Goal: Task Accomplishment & Management: Use online tool/utility

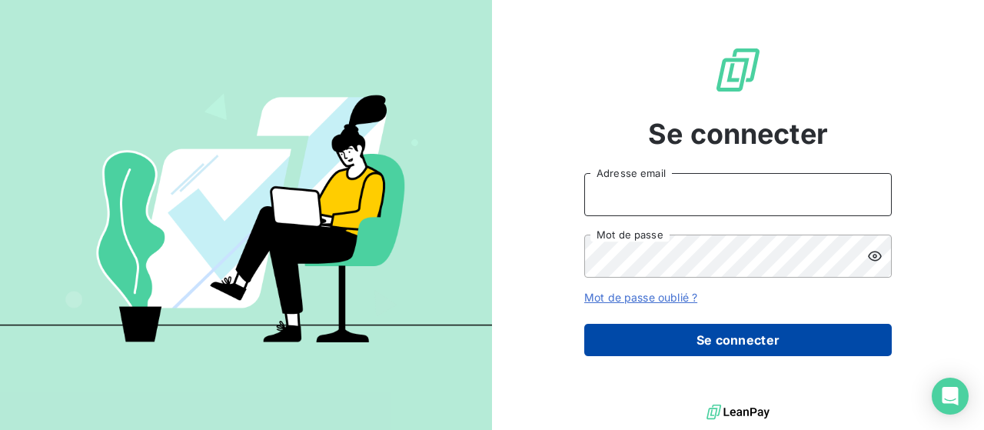
type input "[EMAIL_ADDRESS][DOMAIN_NAME]"
click at [773, 334] on button "Se connecter" at bounding box center [738, 340] width 308 height 32
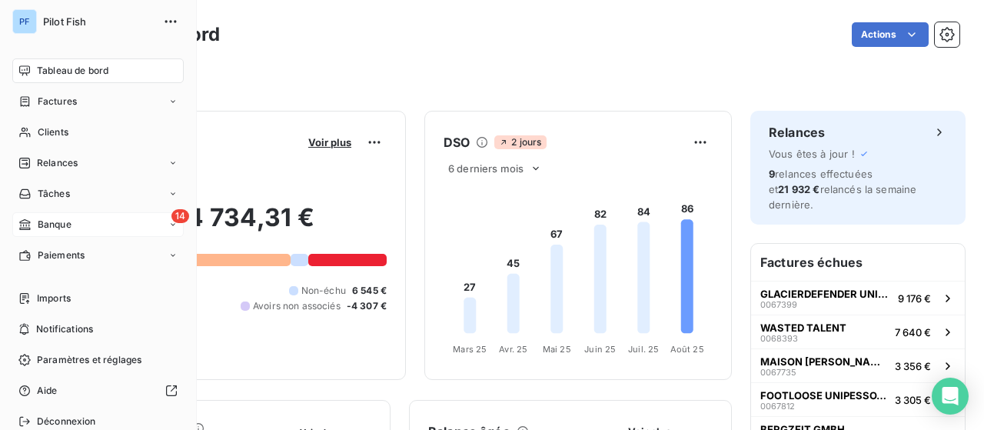
click at [69, 218] on span "Banque" at bounding box center [55, 225] width 34 height 14
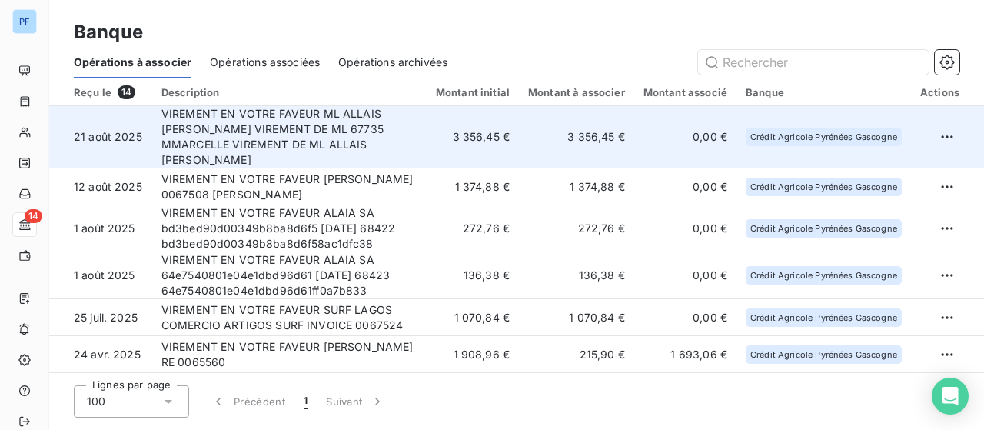
click at [280, 121] on td "VIREMENT EN VOTRE FAVEUR ML ALLAIS ESTELLE VIREMENT DE ML 67735 MMARCELLE VIREM…" at bounding box center [289, 137] width 274 height 62
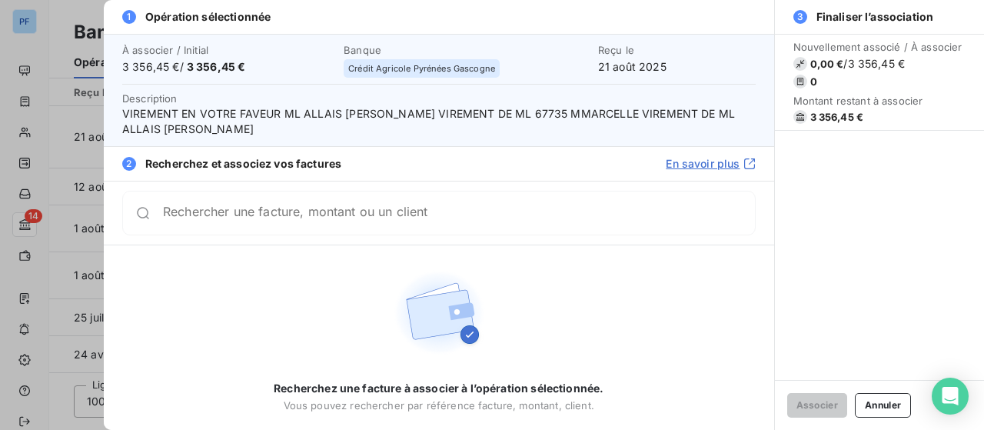
click at [324, 219] on input "Rechercher une facture, montant ou un client" at bounding box center [459, 212] width 592 height 15
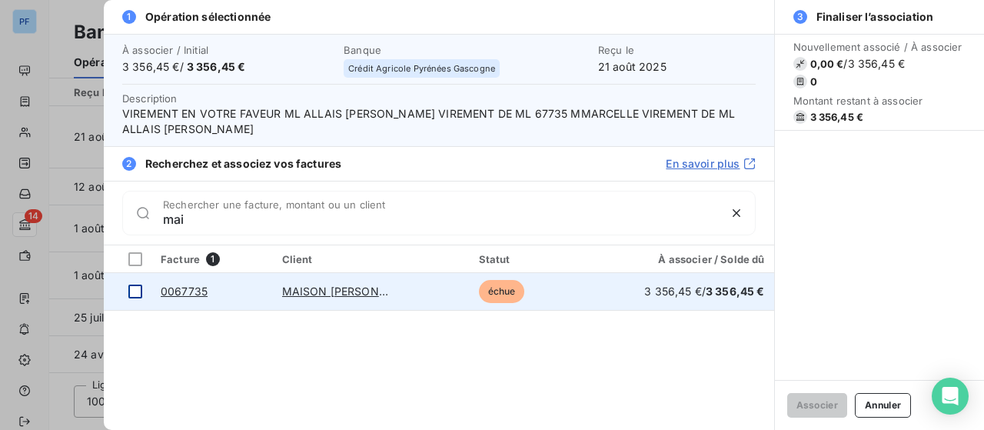
type input "mai"
click at [137, 288] on div at bounding box center [135, 291] width 14 height 14
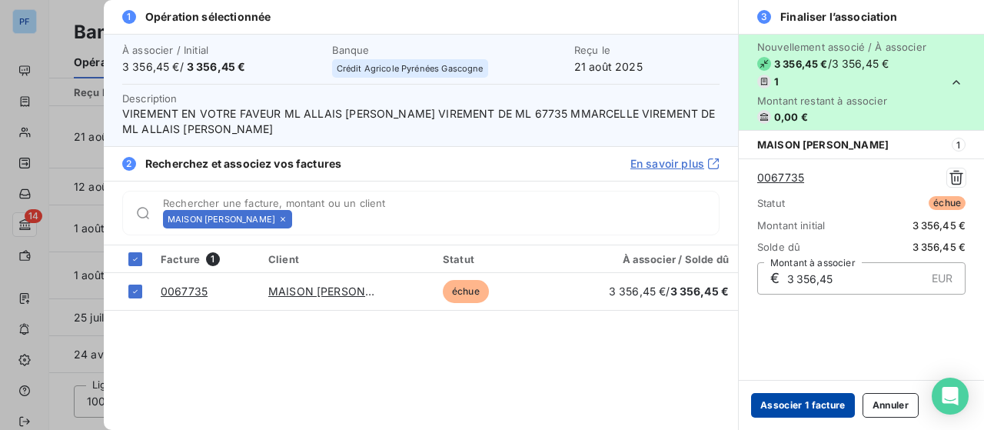
click at [813, 409] on button "Associer 1 facture" at bounding box center [803, 405] width 104 height 25
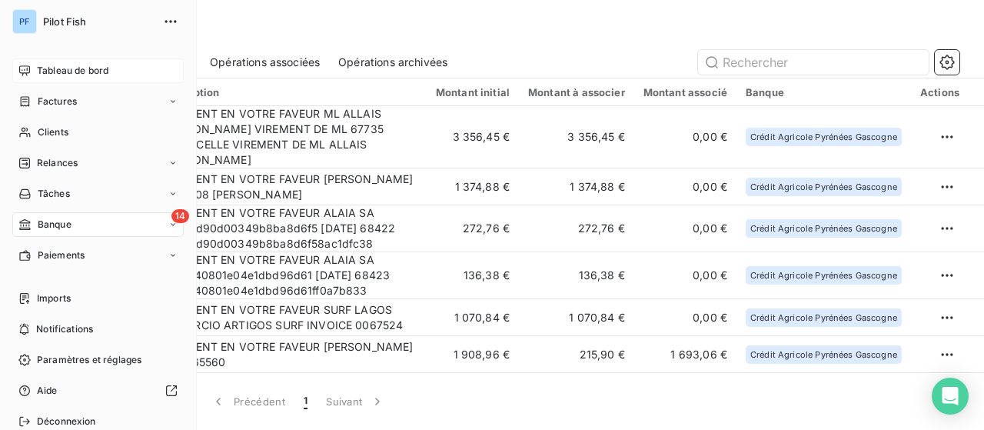
click at [77, 64] on span "Tableau de bord" at bounding box center [73, 71] width 72 height 14
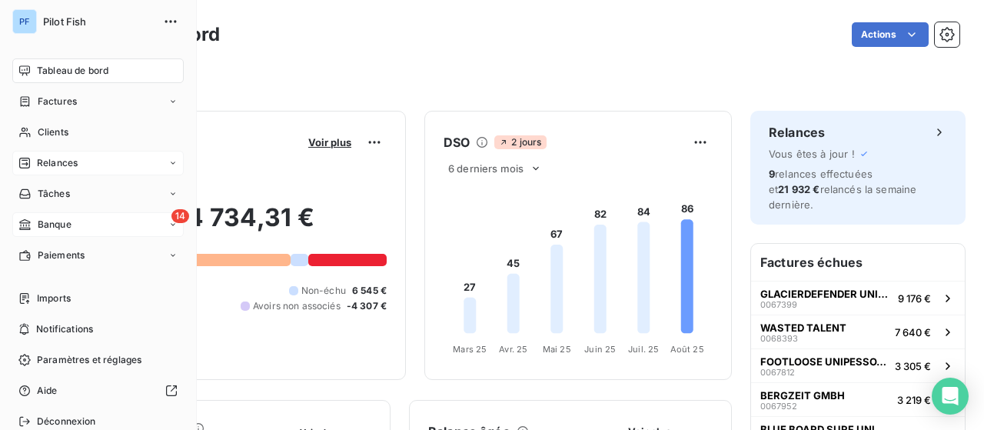
click at [81, 151] on div "Relances" at bounding box center [97, 163] width 171 height 25
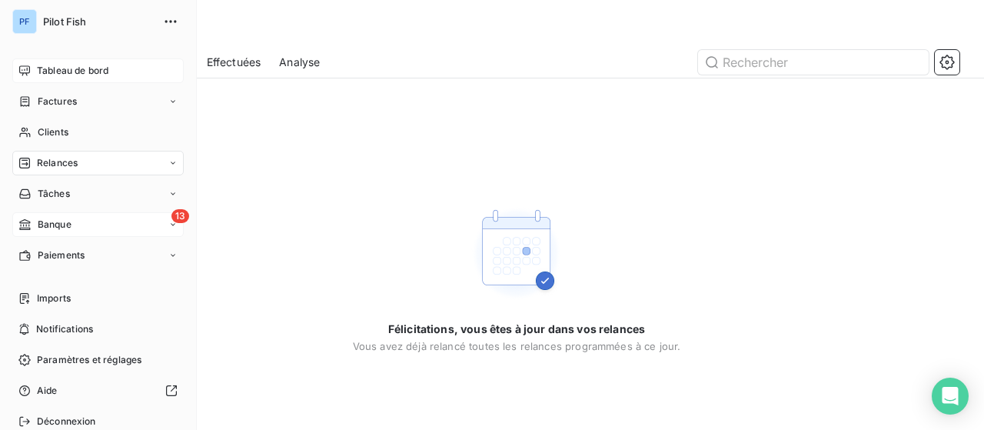
click at [58, 81] on div "Tableau de bord" at bounding box center [97, 70] width 171 height 25
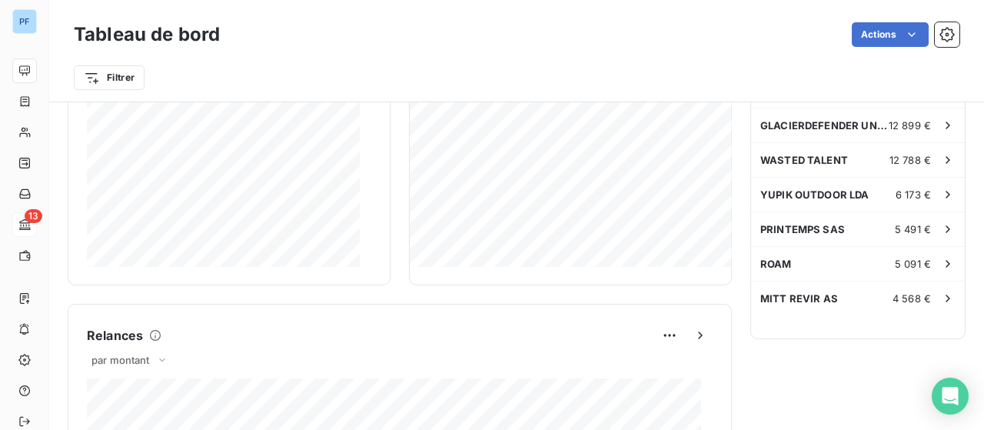
scroll to position [384, 0]
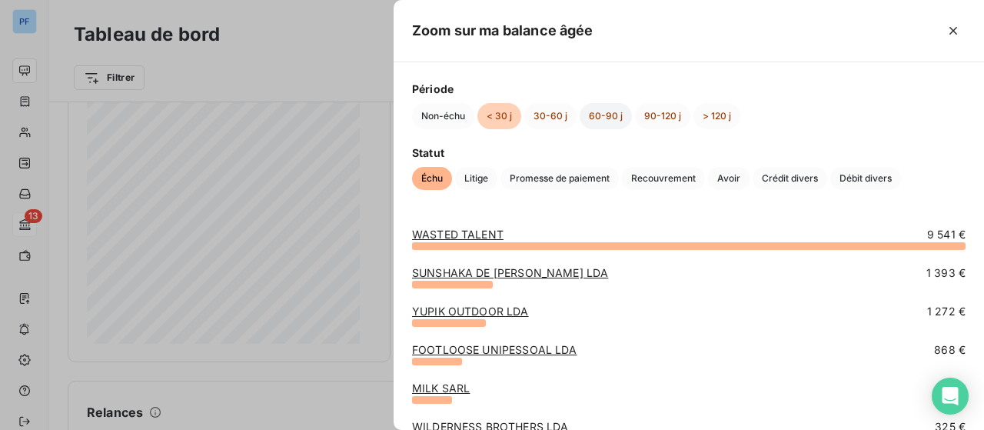
click at [598, 118] on button "60-90 j" at bounding box center [606, 116] width 52 height 26
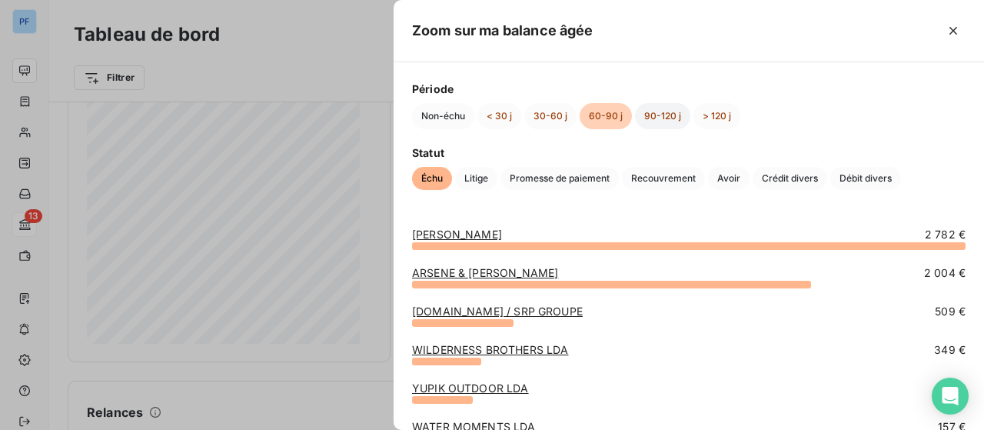
click at [666, 113] on button "90-120 j" at bounding box center [662, 116] width 55 height 26
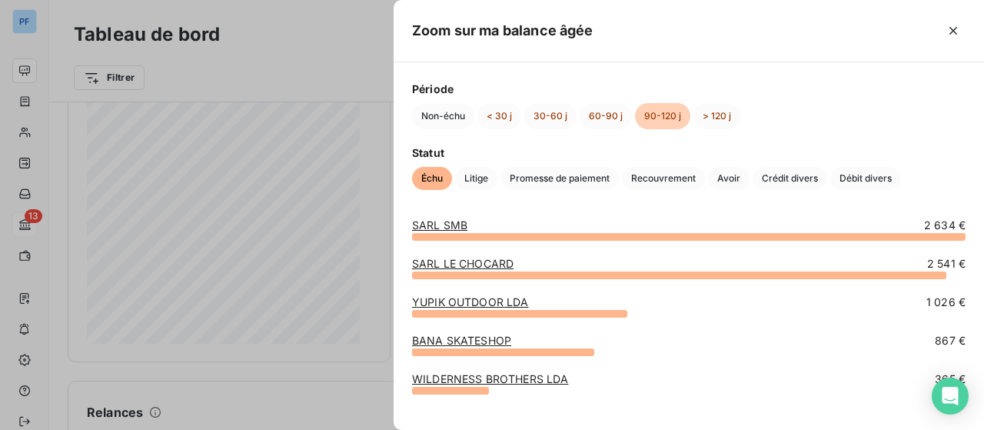
scroll to position [0, 0]
